Goal: Share content: Distribute website content to other platforms or users

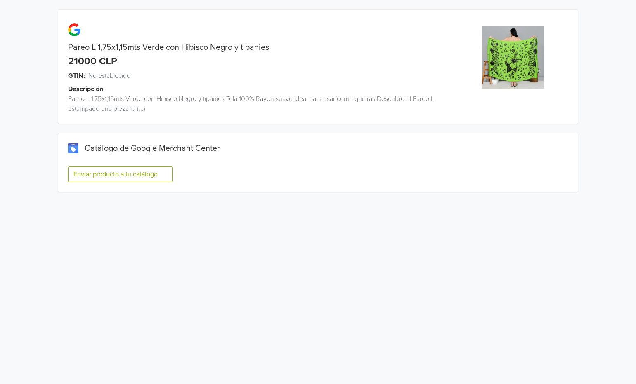
click at [99, 174] on button "Enviar producto a tu catálogo" at bounding box center [120, 175] width 104 height 16
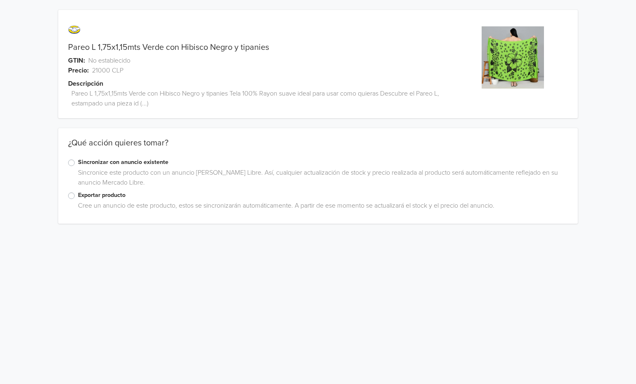
click at [78, 195] on label "Exportar producto" at bounding box center [323, 195] width 490 height 9
click at [0, 0] on input "Exportar producto" at bounding box center [0, 0] width 0 height 0
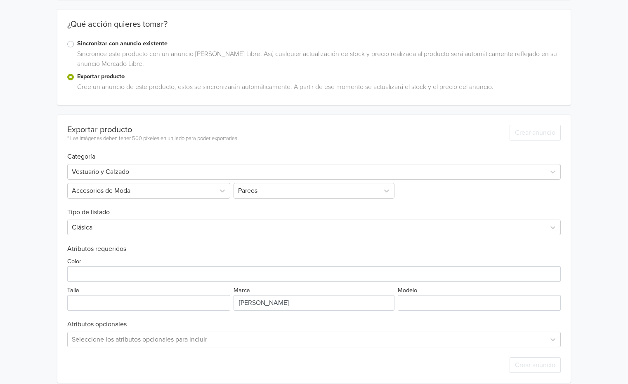
scroll to position [127, 0]
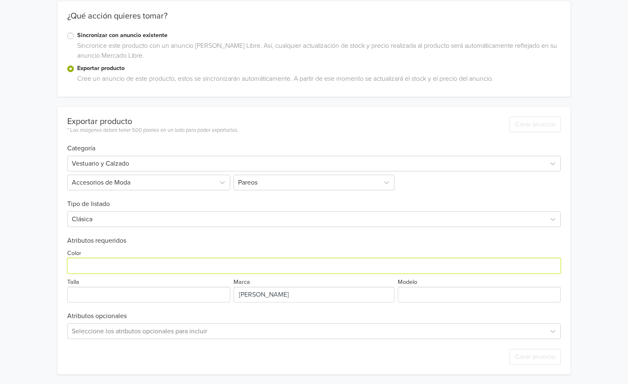
click at [185, 265] on input "Color" at bounding box center [313, 266] width 493 height 16
type input "VERDE"
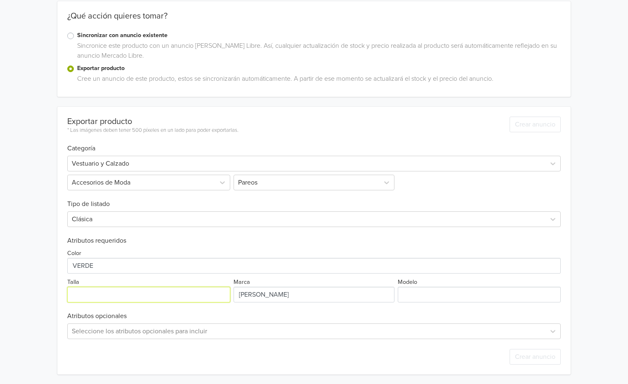
click at [180, 296] on input "Talla" at bounding box center [148, 295] width 162 height 16
type input "UNICA"
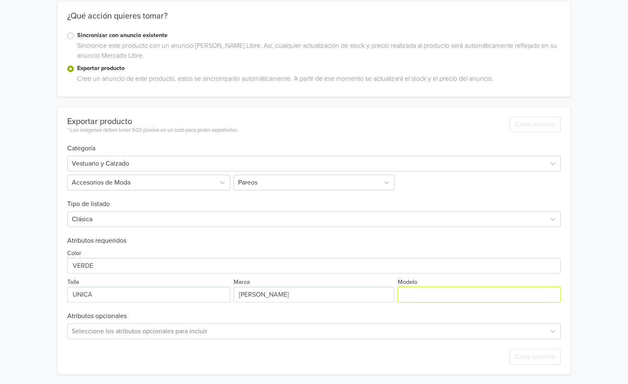
click at [488, 299] on input "Modelo" at bounding box center [479, 295] width 162 height 16
type input "V"
paste input "Pareo L 1,75x1,15mts Verde con Hibisco Negro y tipanies"
type input "Pareo L 1,75x1,15mts Verde con Hibisco Negro y tipanies"
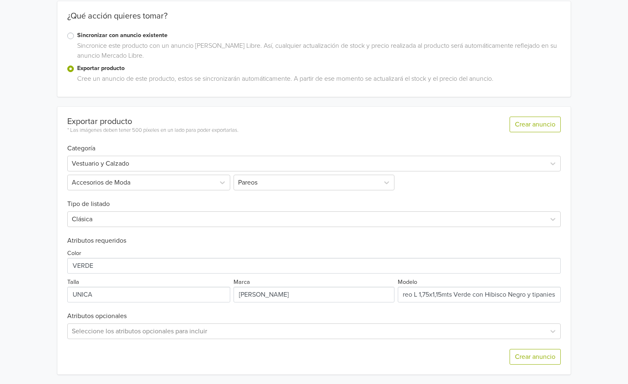
scroll to position [0, 0]
click at [576, 313] on div "Pareo L 1,75x1,15mts Verde con Hibisco Negro y tipanies GTIN: No establecido Pr…" at bounding box center [313, 129] width 615 height 512
click at [534, 357] on button "Crear anuncio" at bounding box center [534, 357] width 51 height 16
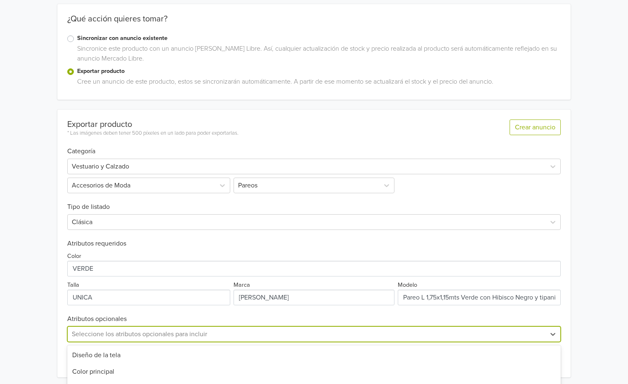
scroll to position [239, 0]
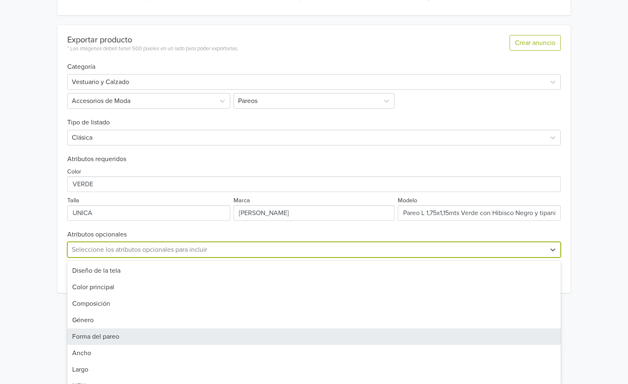
click at [227, 258] on div "11 results available. Use Up and Down to choose options, press Enter to select …" at bounding box center [313, 250] width 493 height 16
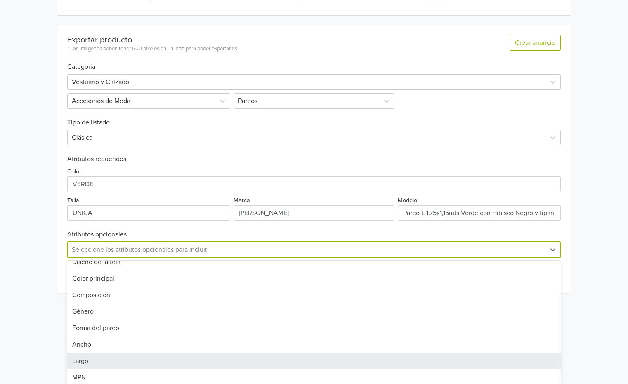
scroll to position [0, 0]
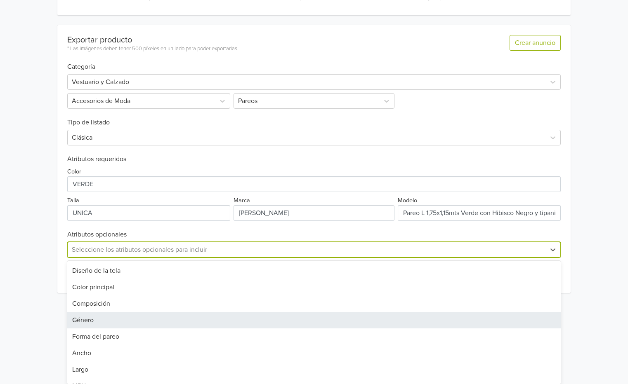
click at [121, 324] on div "Género" at bounding box center [313, 320] width 493 height 16
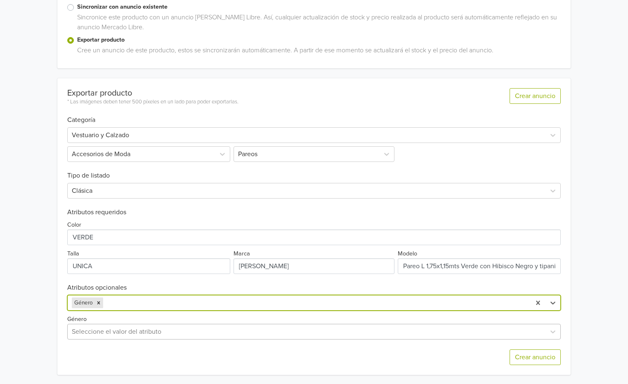
click at [120, 331] on div "Seleccione el valor del atributo" at bounding box center [313, 332] width 493 height 16
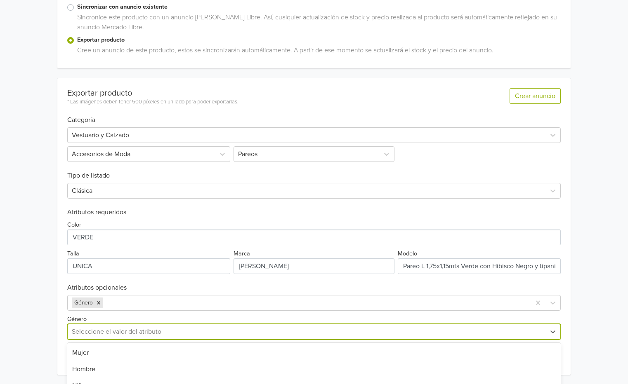
scroll to position [263, 0]
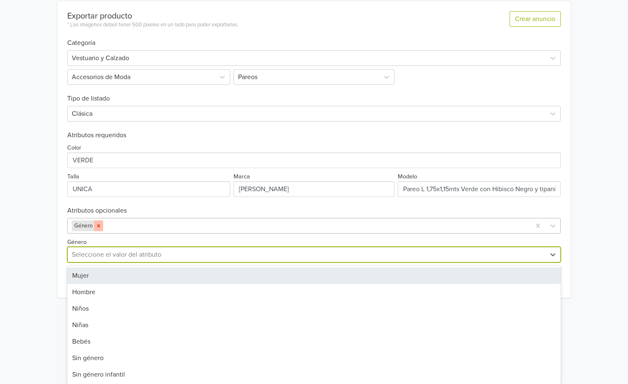
click at [100, 229] on div "Remove Género" at bounding box center [98, 226] width 9 height 11
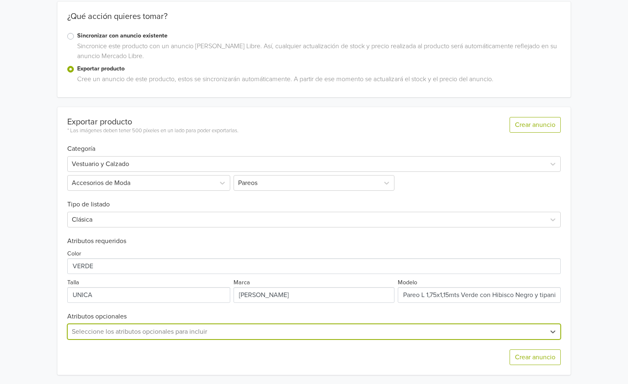
click at [186, 332] on div "option , selected. Select is focused ,type to refine list, press Down to open t…" at bounding box center [313, 332] width 493 height 16
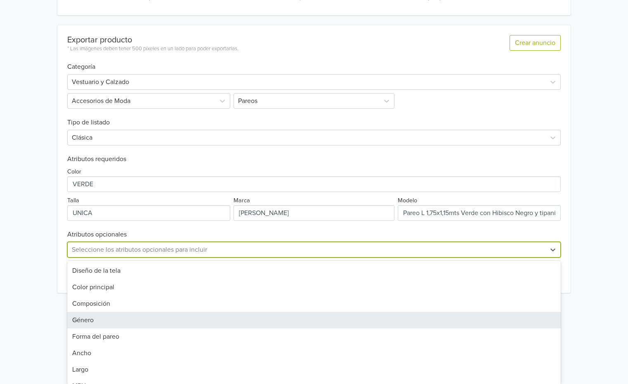
scroll to position [61, 0]
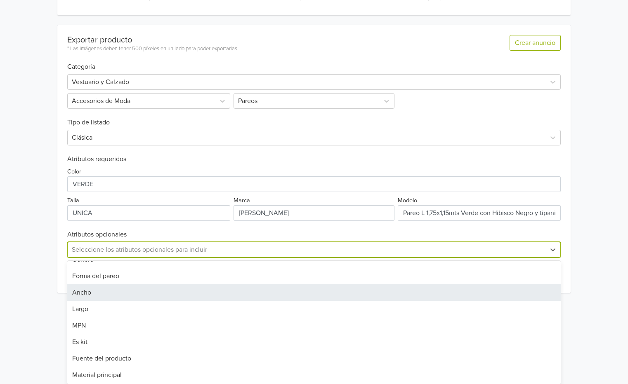
click at [90, 295] on div "Ancho" at bounding box center [313, 293] width 493 height 16
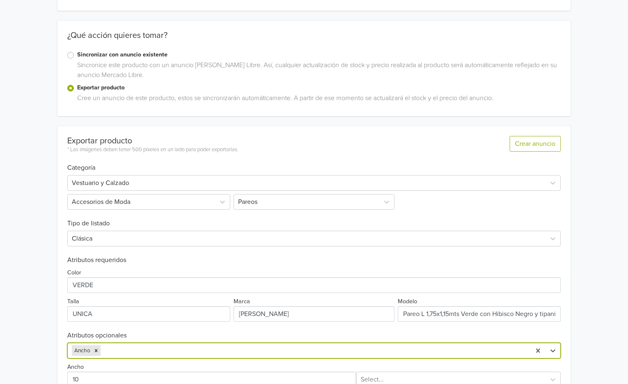
scroll to position [186, 0]
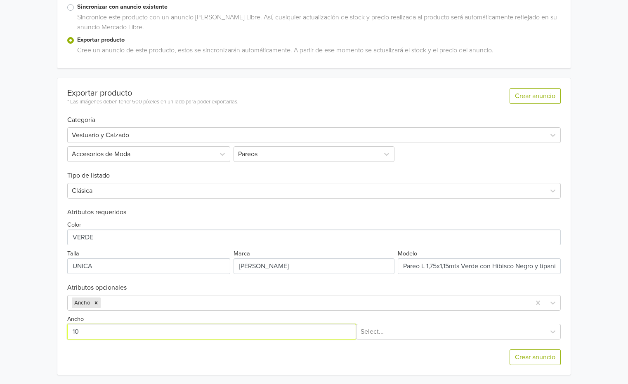
drag, startPoint x: 89, startPoint y: 330, endPoint x: 64, endPoint y: 326, distance: 25.5
click at [64, 327] on div at bounding box center [208, 332] width 295 height 16
type input "175"
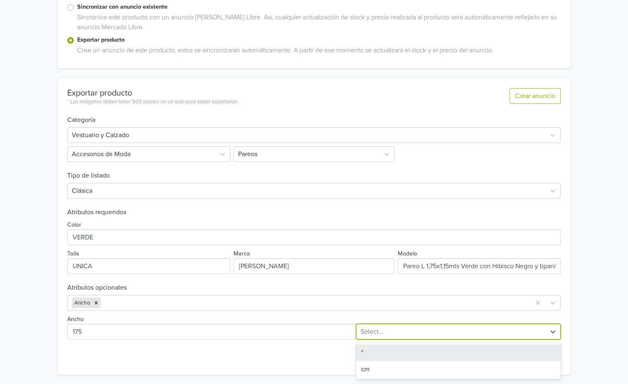
click at [433, 332] on div at bounding box center [450, 332] width 181 height 12
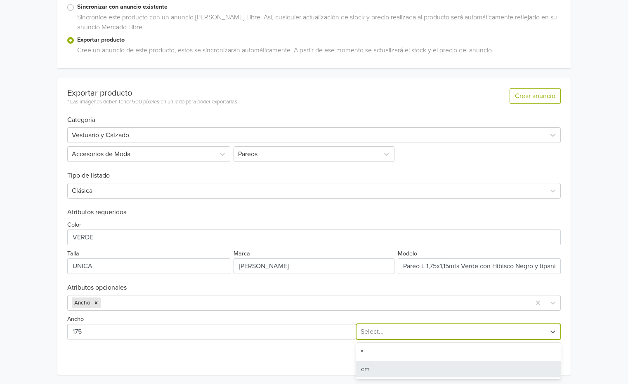
click at [373, 372] on div "cm" at bounding box center [458, 369] width 205 height 16
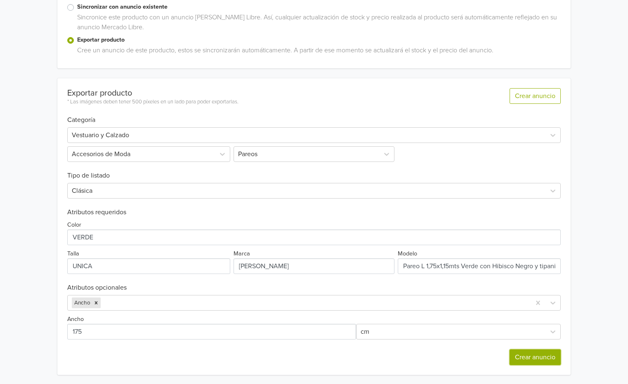
click at [526, 359] on button "Crear anuncio" at bounding box center [534, 358] width 51 height 16
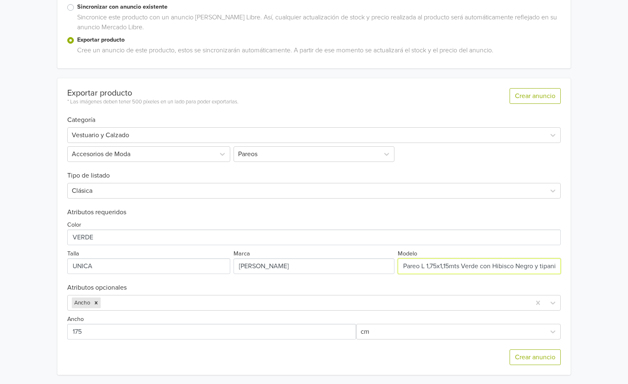
click at [530, 269] on input "Modelo" at bounding box center [479, 267] width 162 height 16
drag, startPoint x: 536, startPoint y: 262, endPoint x: 568, endPoint y: 267, distance: 33.0
click at [568, 266] on div "Exportar producto * Las imágenes deben tener 500 píxeles en un lado para poder …" at bounding box center [313, 226] width 513 height 297
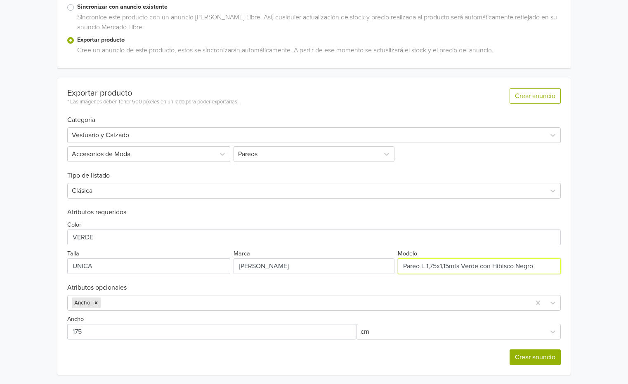
type input "Pareo L 1,75x1,15mts Verde con Hibisco Negro"
click at [538, 356] on button "Crear anuncio" at bounding box center [534, 358] width 51 height 16
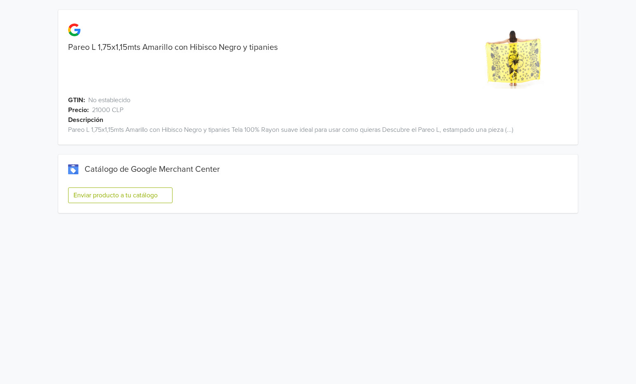
click at [128, 197] on button "Enviar producto a tu catálogo" at bounding box center [120, 196] width 104 height 16
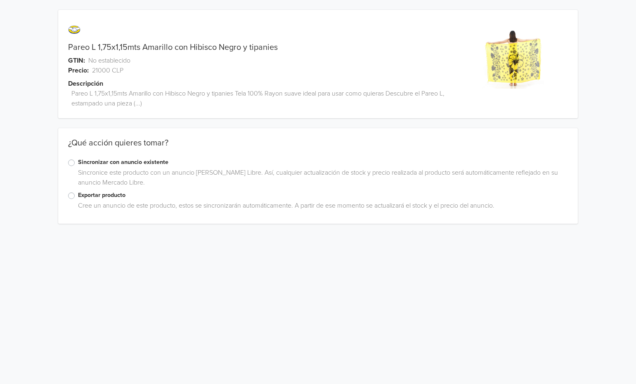
click at [78, 198] on label "Exportar producto" at bounding box center [323, 195] width 490 height 9
click at [0, 0] on input "Exportar producto" at bounding box center [0, 0] width 0 height 0
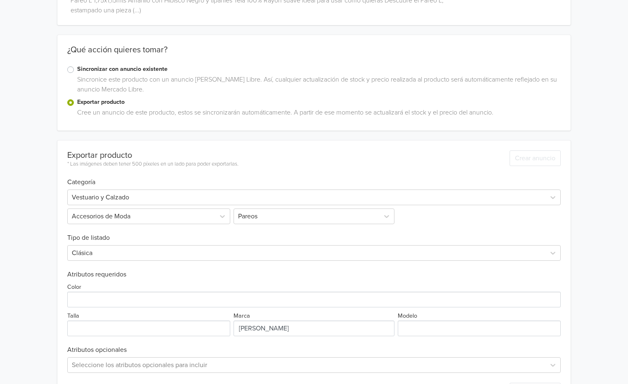
scroll to position [127, 0]
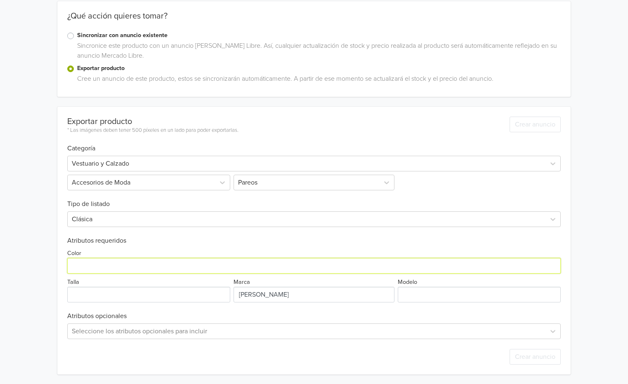
click at [85, 266] on input "Color" at bounding box center [313, 266] width 493 height 16
type input "amarillo"
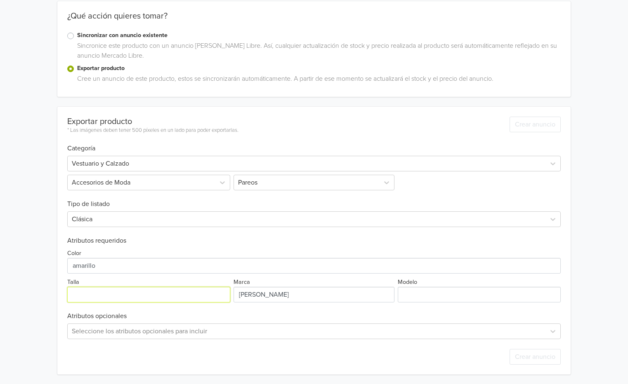
click at [115, 293] on input "Talla" at bounding box center [148, 295] width 162 height 16
type input "unica"
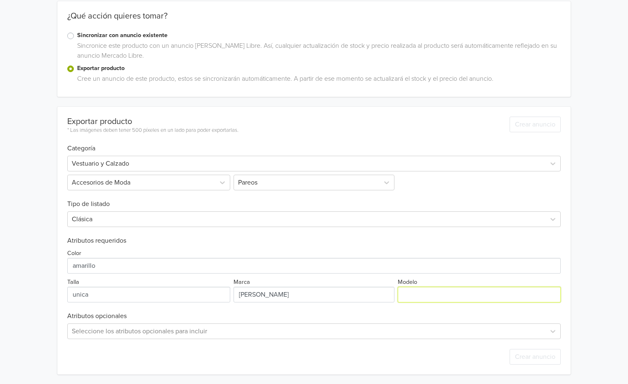
click at [516, 297] on input "Modelo" at bounding box center [479, 295] width 162 height 16
paste input "PR0185-04-180"
type input "PR0185-04-180"
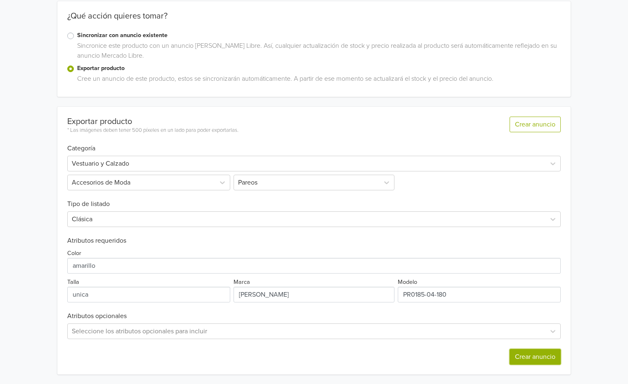
click at [518, 356] on button "Crear anuncio" at bounding box center [534, 357] width 51 height 16
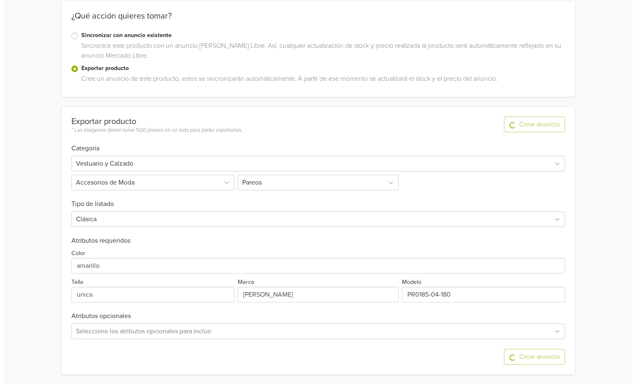
scroll to position [0, 0]
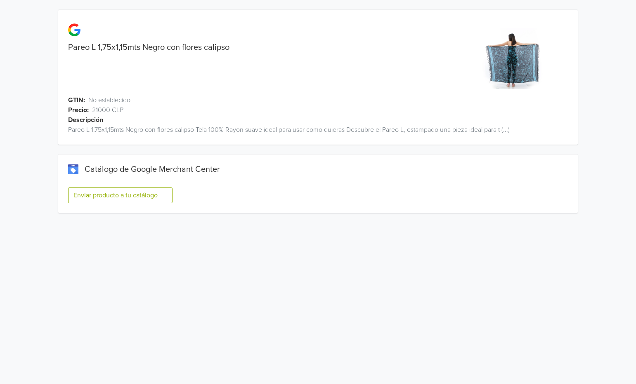
click at [124, 200] on button "Enviar producto a tu catálogo" at bounding box center [120, 196] width 104 height 16
